Goal: Check status: Check status

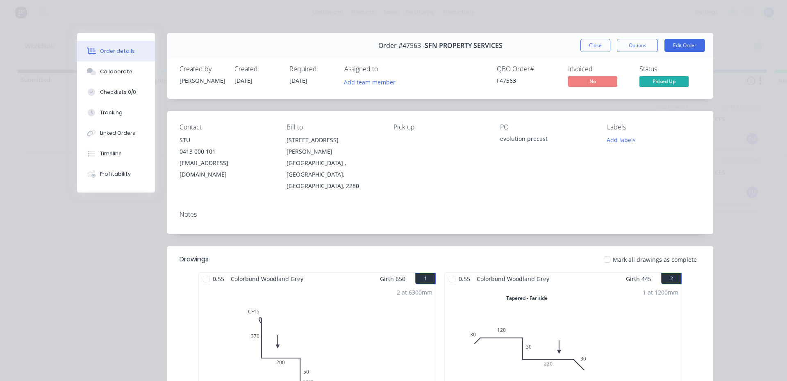
click at [596, 41] on button "Close" at bounding box center [595, 45] width 30 height 13
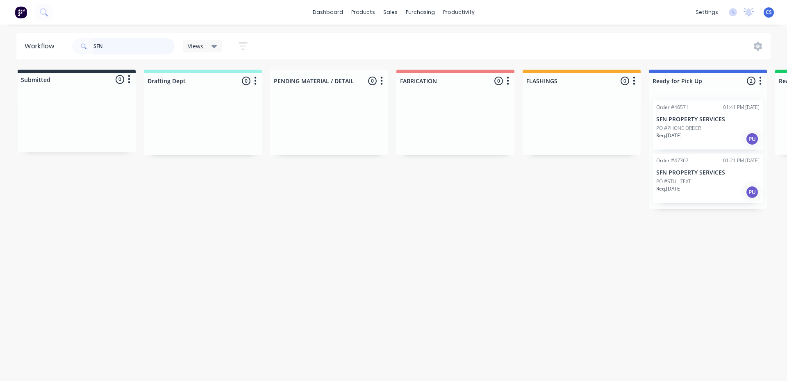
drag, startPoint x: 104, startPoint y: 43, endPoint x: 82, endPoint y: 43, distance: 21.7
click at [82, 43] on div "SFN" at bounding box center [123, 46] width 102 height 16
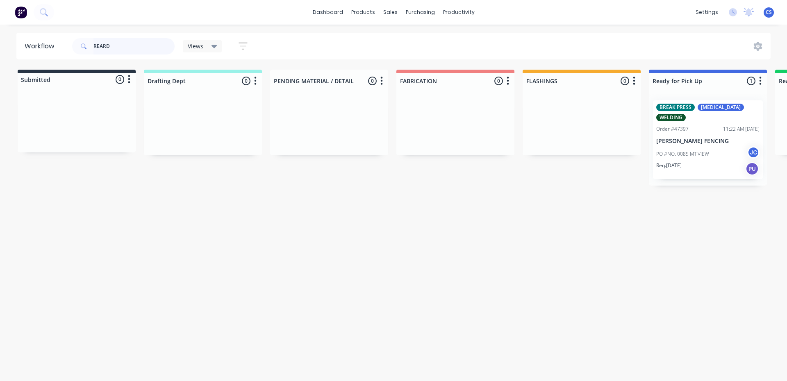
type input "REARD"
click at [681, 162] on p "Req. [DATE]" at bounding box center [668, 165] width 25 height 7
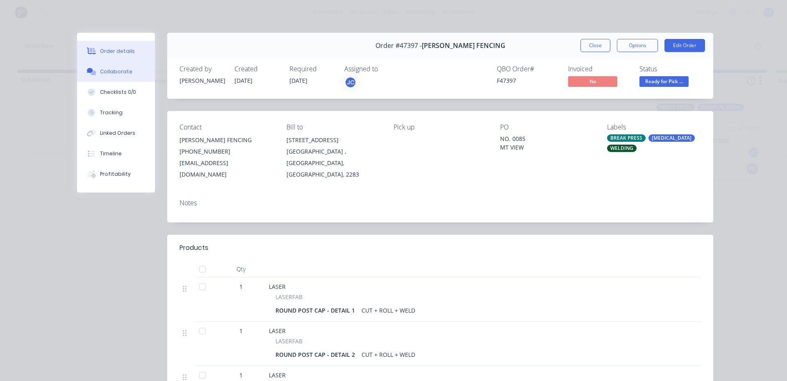
click at [115, 67] on button "Collaborate" at bounding box center [116, 71] width 78 height 20
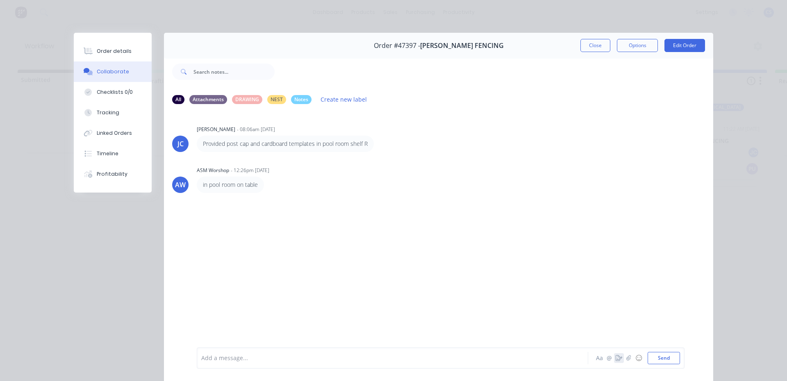
click at [617, 358] on icon "button" at bounding box center [618, 358] width 7 height 6
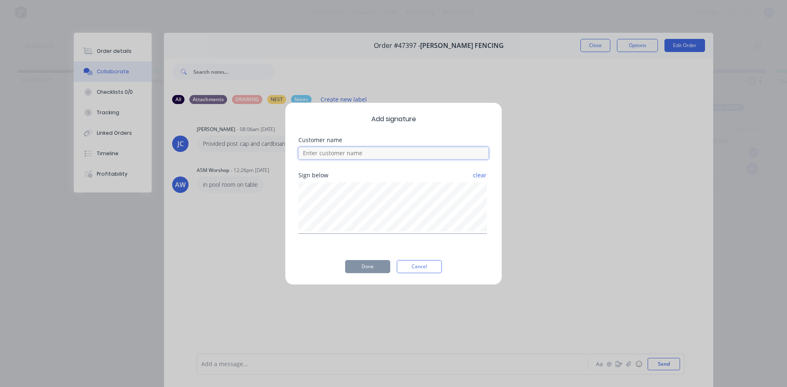
click at [375, 148] on input at bounding box center [393, 153] width 190 height 12
type input "[PERSON_NAME]"
click at [375, 272] on button "Done" at bounding box center [367, 266] width 45 height 13
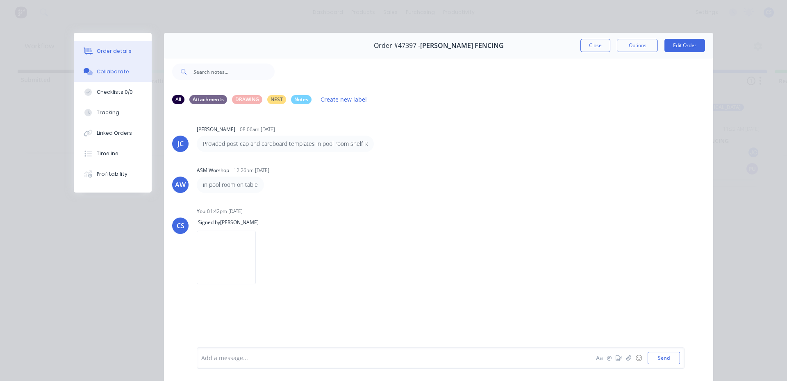
click at [107, 52] on div "Order details" at bounding box center [114, 51] width 35 height 7
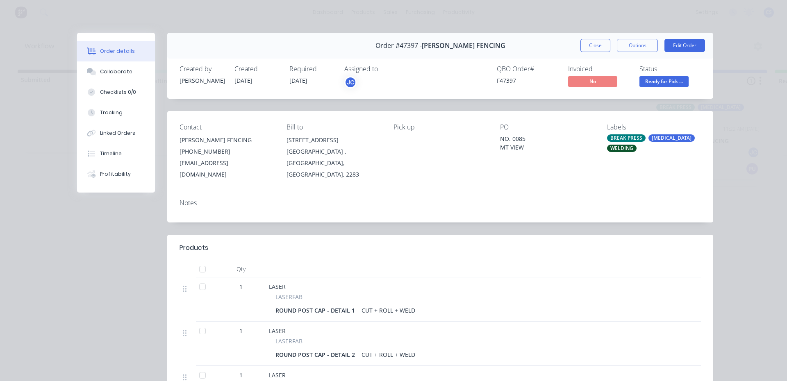
click at [669, 84] on span "Ready for Pick ..." at bounding box center [663, 81] width 49 height 10
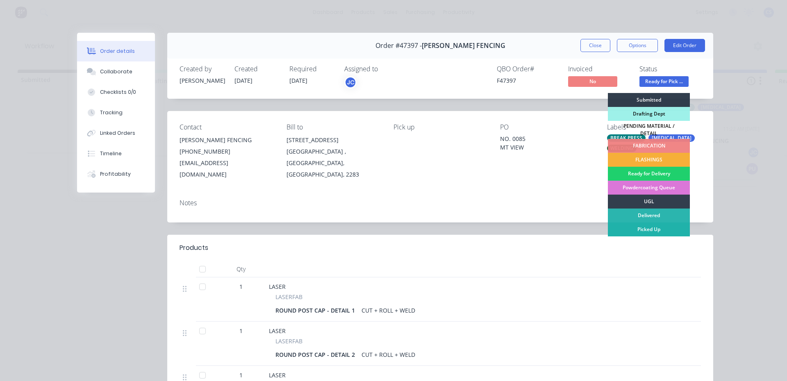
click at [663, 226] on div "Picked Up" at bounding box center [648, 229] width 82 height 14
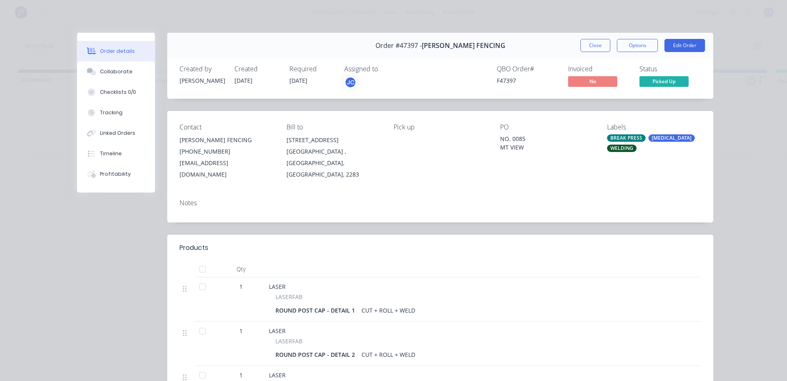
click at [602, 44] on button "Close" at bounding box center [595, 45] width 30 height 13
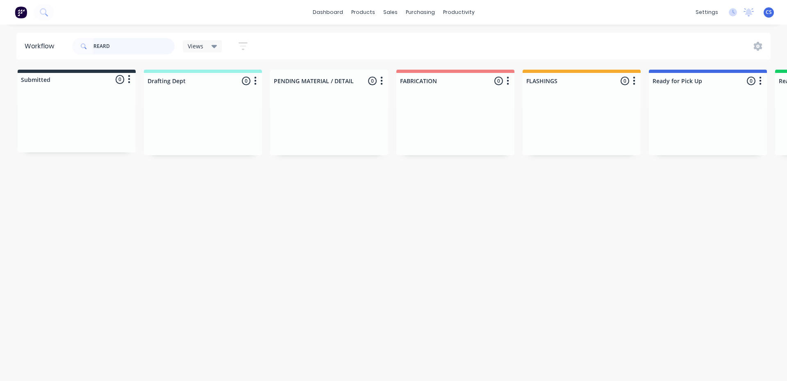
drag, startPoint x: 103, startPoint y: 43, endPoint x: 77, endPoint y: 43, distance: 25.4
click at [77, 43] on div "REARD" at bounding box center [123, 46] width 102 height 16
type input "BARRIER"
click at [691, 143] on p "PO #BARRIER HOME IMPROVEMENTS" at bounding box center [697, 139] width 83 height 7
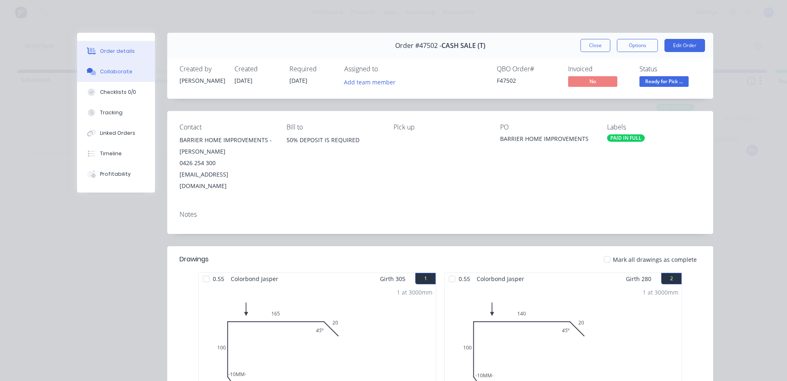
click at [115, 76] on button "Collaborate" at bounding box center [116, 71] width 78 height 20
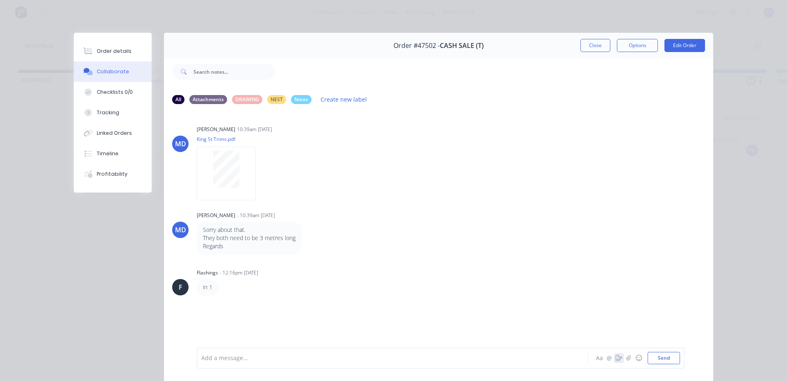
click at [615, 360] on icon "button" at bounding box center [618, 358] width 7 height 6
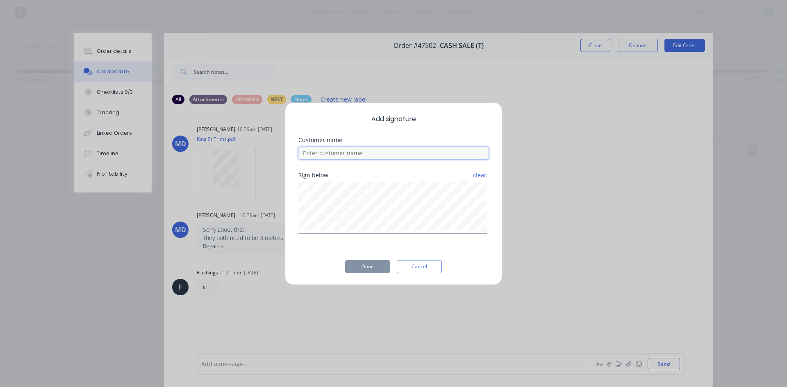
click at [395, 149] on input at bounding box center [393, 153] width 190 height 12
type input "[PERSON_NAME]"
click at [381, 263] on button "Done" at bounding box center [367, 266] width 45 height 13
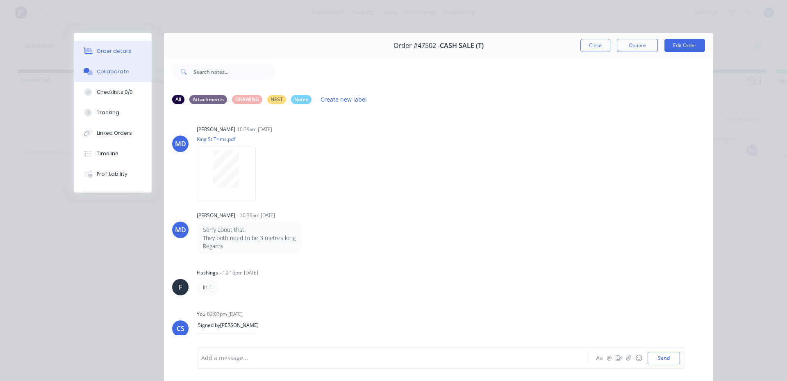
click at [91, 51] on button "Order details" at bounding box center [113, 51] width 78 height 20
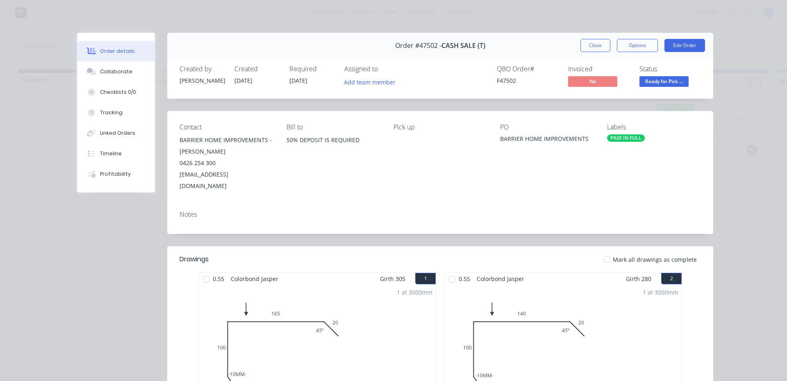
click at [668, 79] on span "Ready for Pick ..." at bounding box center [663, 81] width 49 height 10
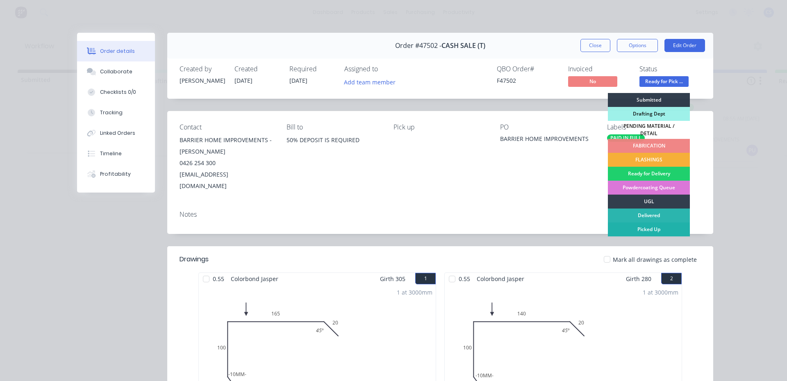
click at [653, 222] on div "Picked Up" at bounding box center [648, 229] width 82 height 14
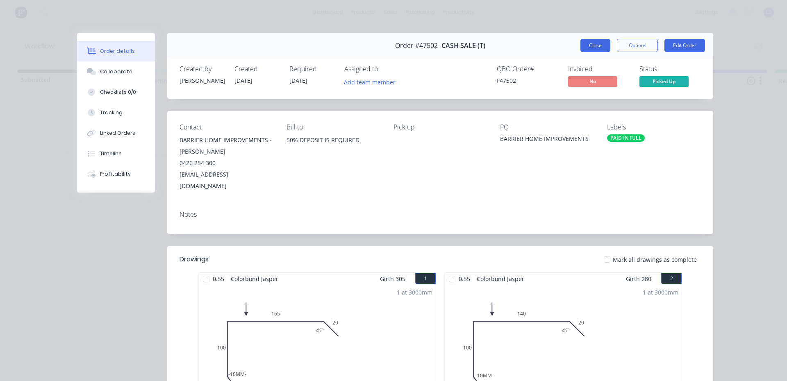
click at [599, 46] on button "Close" at bounding box center [595, 45] width 30 height 13
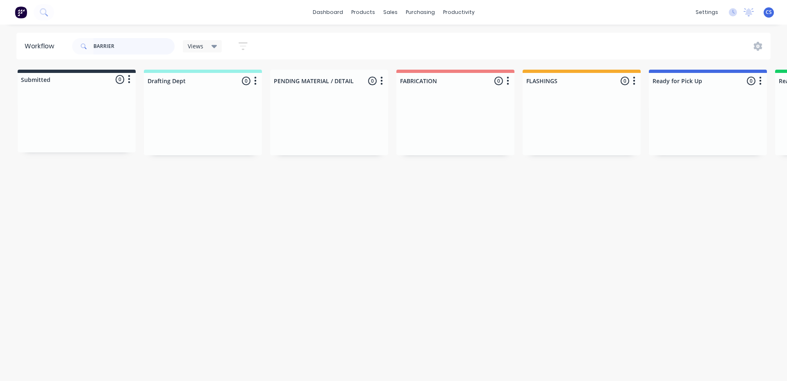
drag, startPoint x: 119, startPoint y: 48, endPoint x: 84, endPoint y: 49, distance: 34.8
click at [84, 49] on div "BARRIER" at bounding box center [123, 46] width 102 height 16
type input "JTE"
click at [704, 136] on div "PO #JT ELECTRICAL JC" at bounding box center [707, 144] width 103 height 16
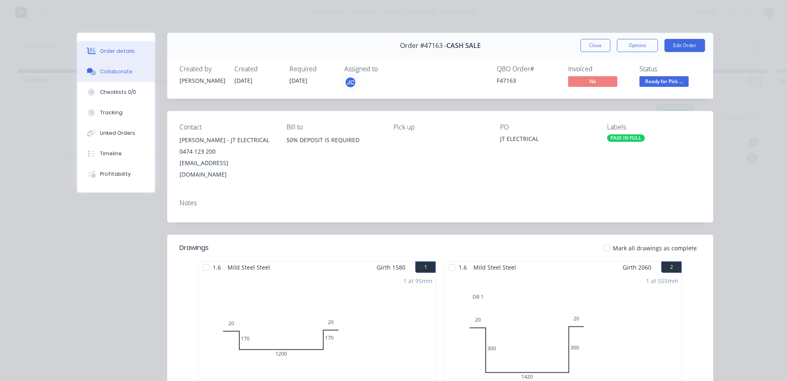
click at [124, 71] on div "Collaborate" at bounding box center [116, 71] width 32 height 7
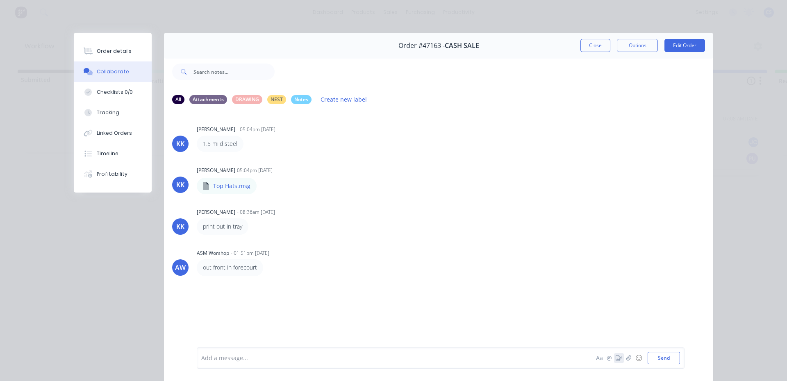
click at [614, 362] on button "button" at bounding box center [619, 358] width 10 height 10
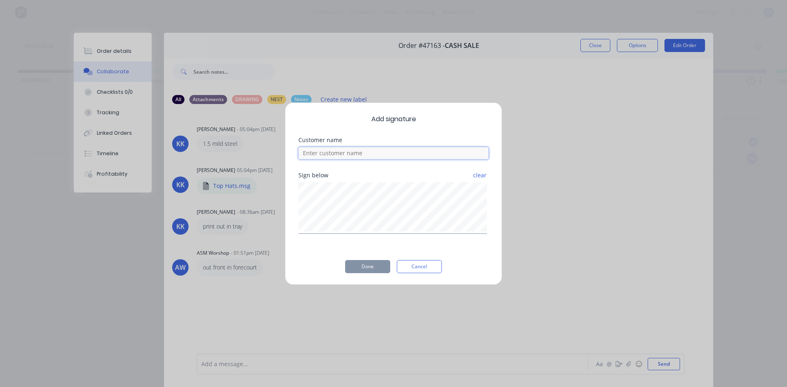
click at [392, 156] on input at bounding box center [393, 153] width 190 height 12
type input "JAYDEN"
click at [377, 264] on button "Done" at bounding box center [367, 266] width 45 height 13
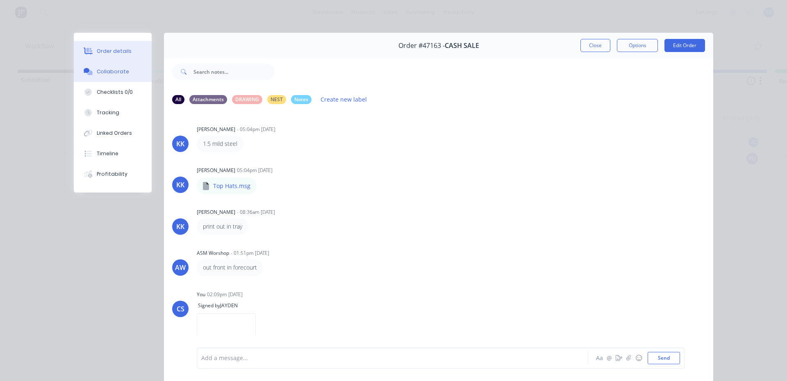
click at [120, 56] on button "Order details" at bounding box center [113, 51] width 78 height 20
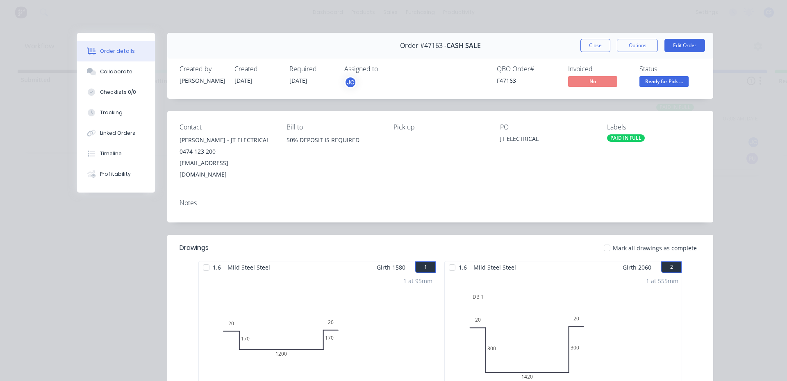
click at [657, 83] on span "Ready for Pick ..." at bounding box center [663, 81] width 49 height 10
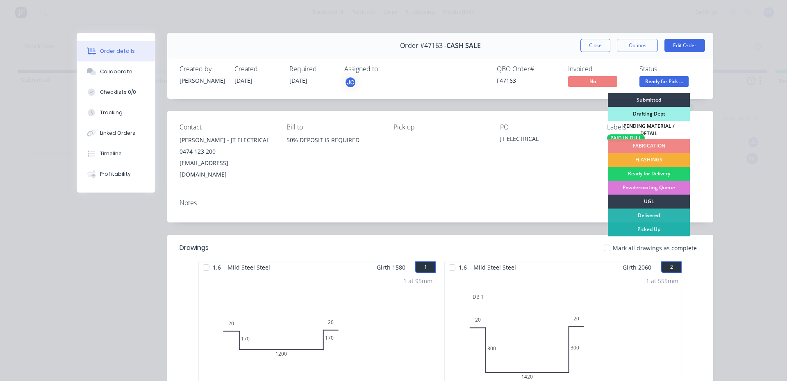
click at [662, 224] on div "Picked Up" at bounding box center [648, 229] width 82 height 14
